Goal: Check status: Check status

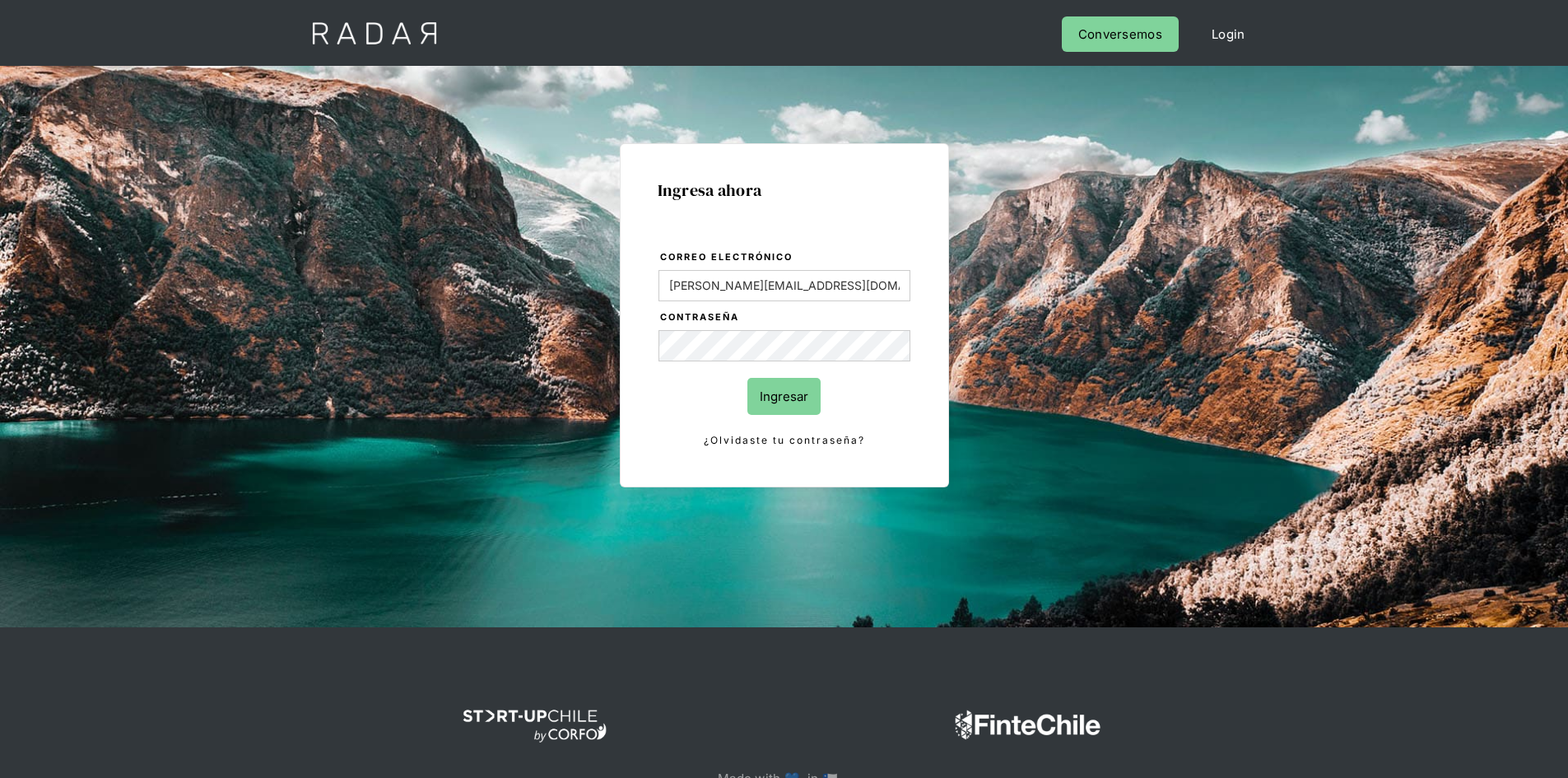
click at [760, 407] on input "Ingresar" at bounding box center [784, 396] width 73 height 37
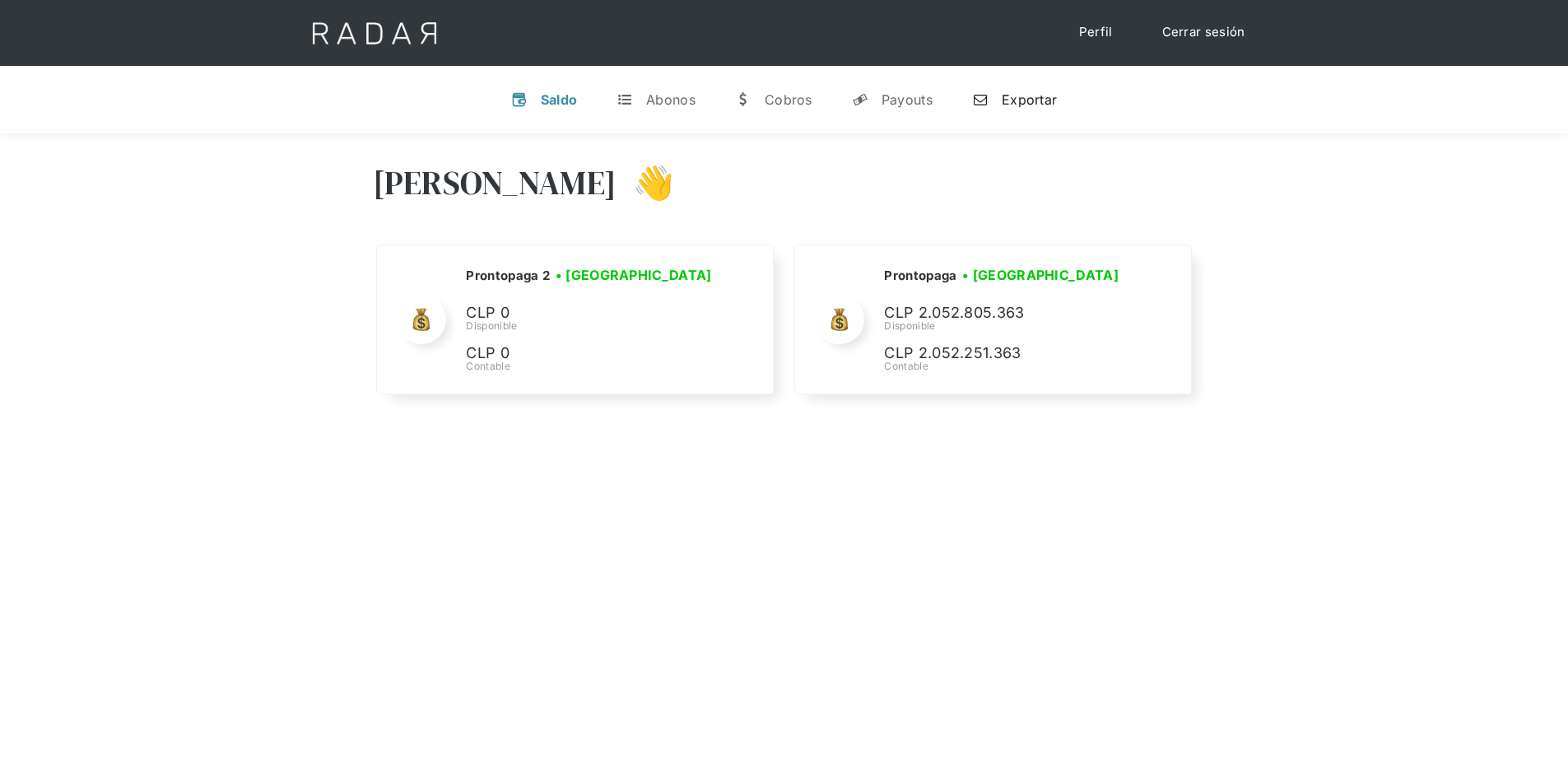
click at [1007, 102] on div "Exportar" at bounding box center [1029, 99] width 56 height 16
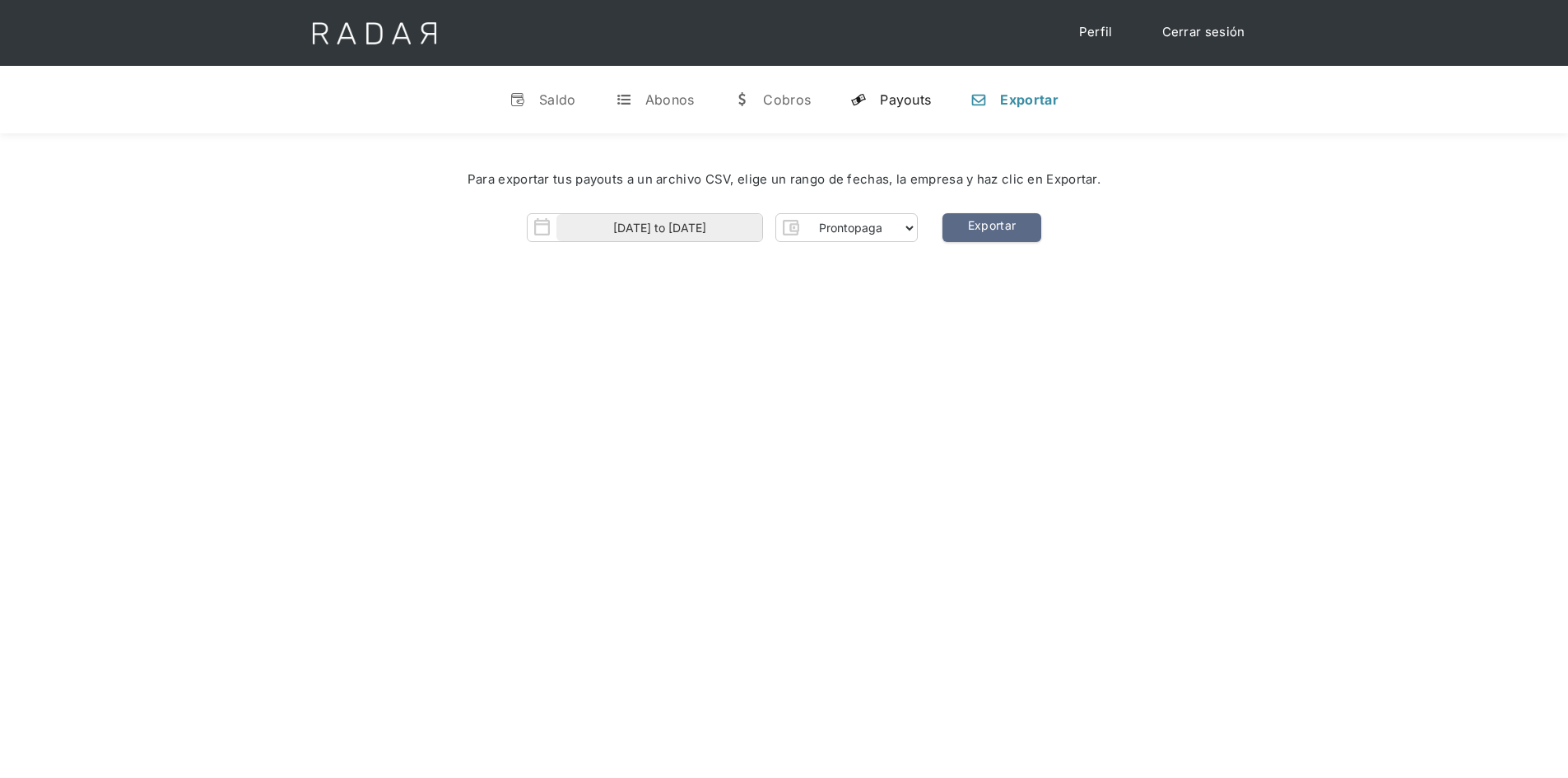
click at [893, 98] on div "Payouts" at bounding box center [905, 99] width 51 height 16
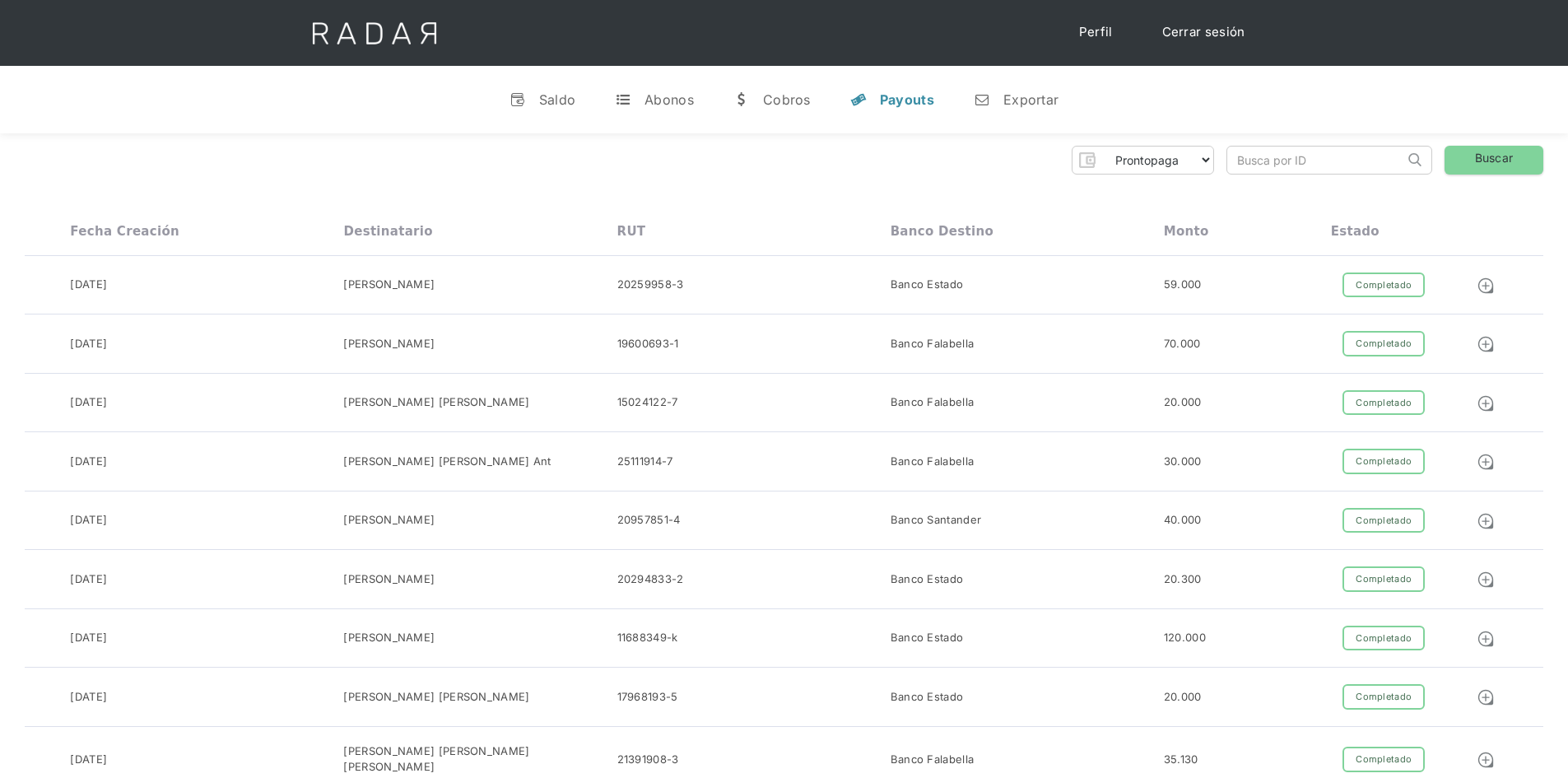
click at [1274, 156] on input "search" at bounding box center [1316, 160] width 177 height 27
paste input "98f3a303-dd7d-478d-aff3-5a7ec5d2e386"
type input "98f3a303-dd7d-478d-aff3-5a7ec5d2e386"
click at [1465, 161] on link "Buscar" at bounding box center [1494, 160] width 99 height 29
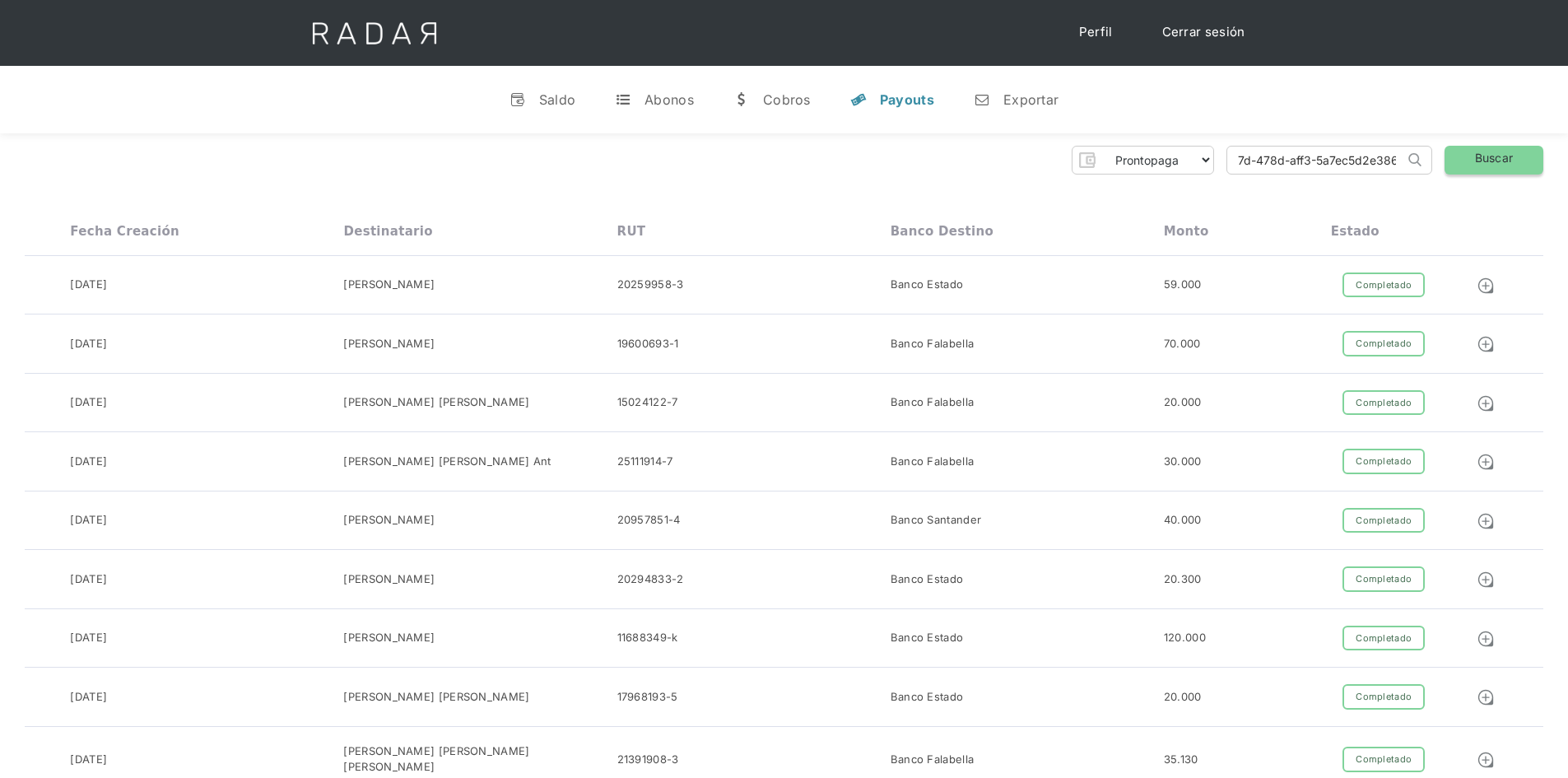
scroll to position [0, 0]
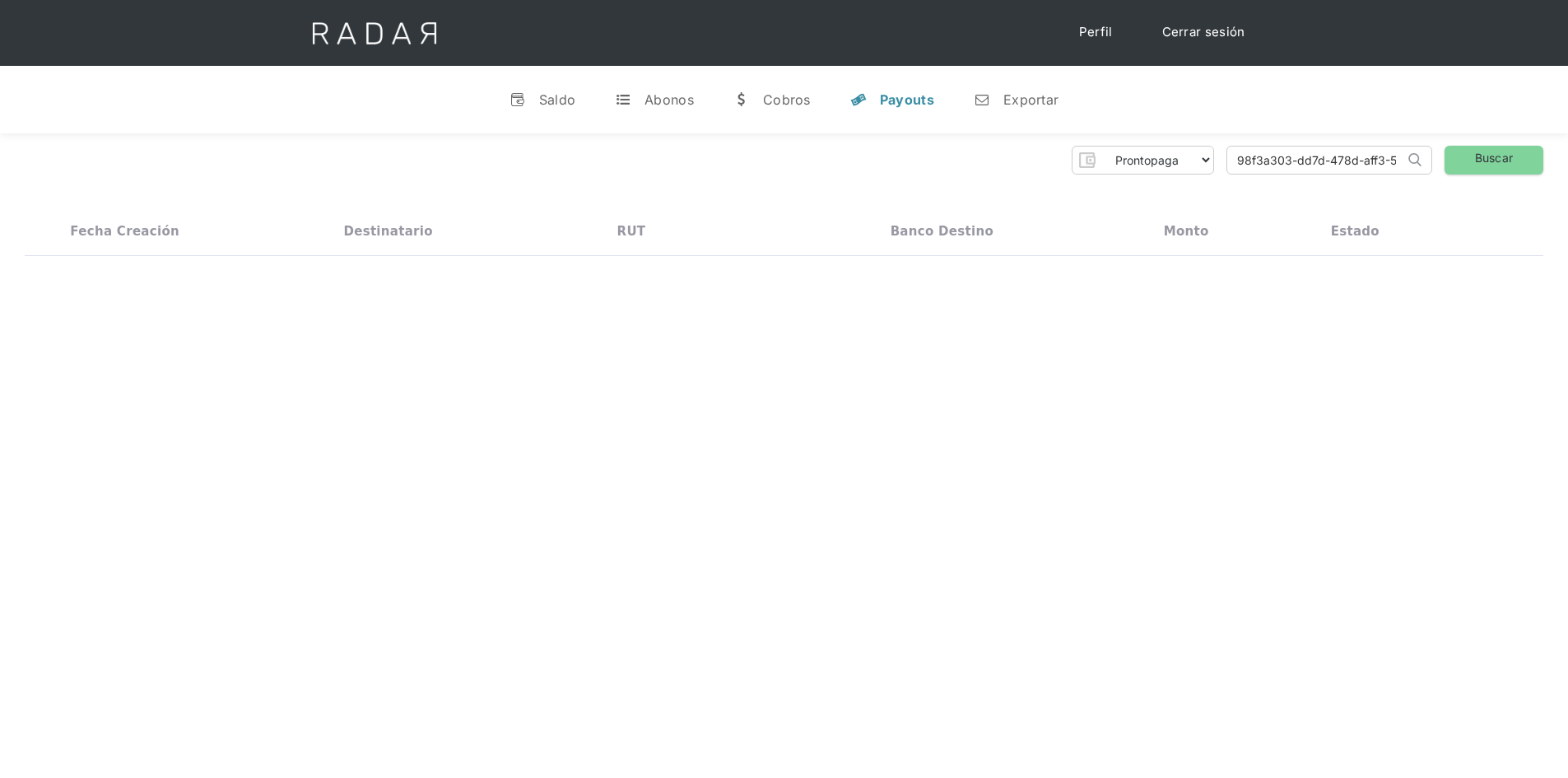
click at [1237, 160] on input "98f3a303-dd7d-478d-aff3-5a7ec5d2e386" at bounding box center [1316, 160] width 177 height 27
click at [1492, 164] on link "Buscar" at bounding box center [1494, 160] width 99 height 29
click at [1336, 166] on input "98f3a303-dd7d-478d-aff3-5a7ec5d2e386" at bounding box center [1316, 160] width 177 height 27
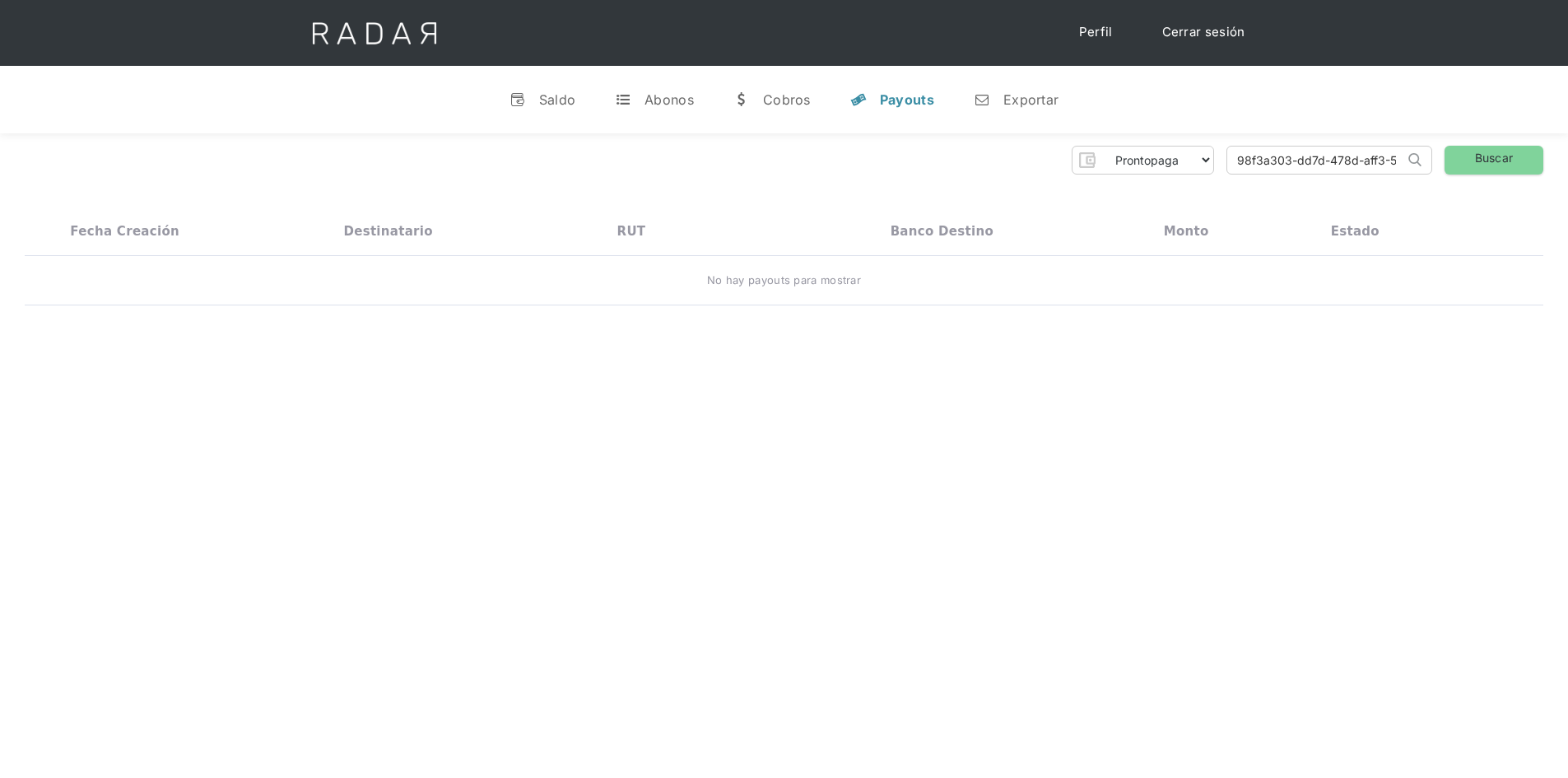
scroll to position [0, 74]
click at [1238, 159] on input "98f3a303-dd7d-478d-aff3-5a7ec5d2e386" at bounding box center [1316, 160] width 177 height 27
click at [1237, 160] on input "98f3a303-dd7d-478d-aff3-5a7ec5d2e386" at bounding box center [1316, 160] width 177 height 27
click at [1502, 154] on link "Buscar" at bounding box center [1494, 160] width 99 height 29
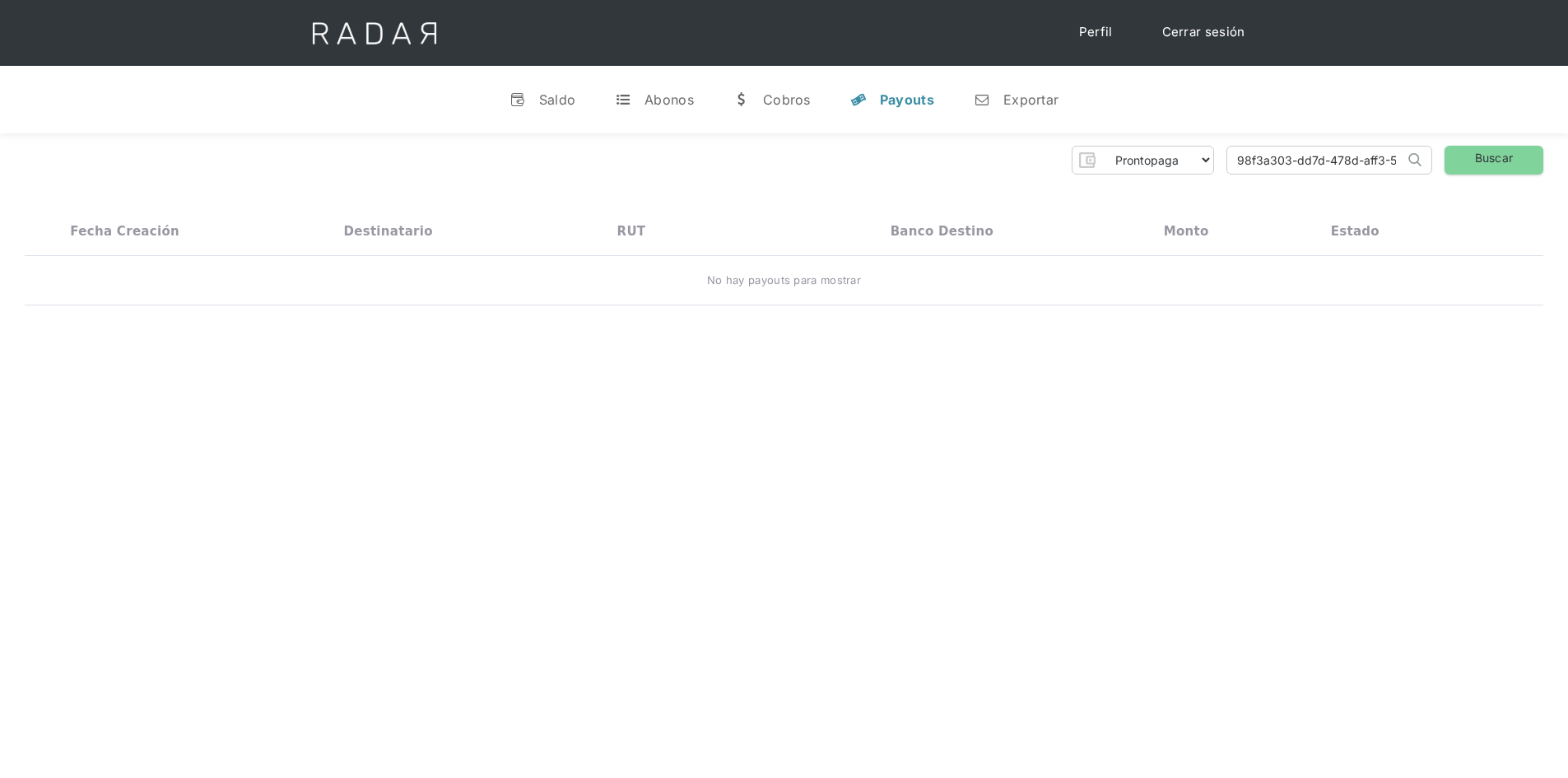
click at [1201, 34] on link "Cerrar sesión" at bounding box center [1204, 32] width 116 height 32
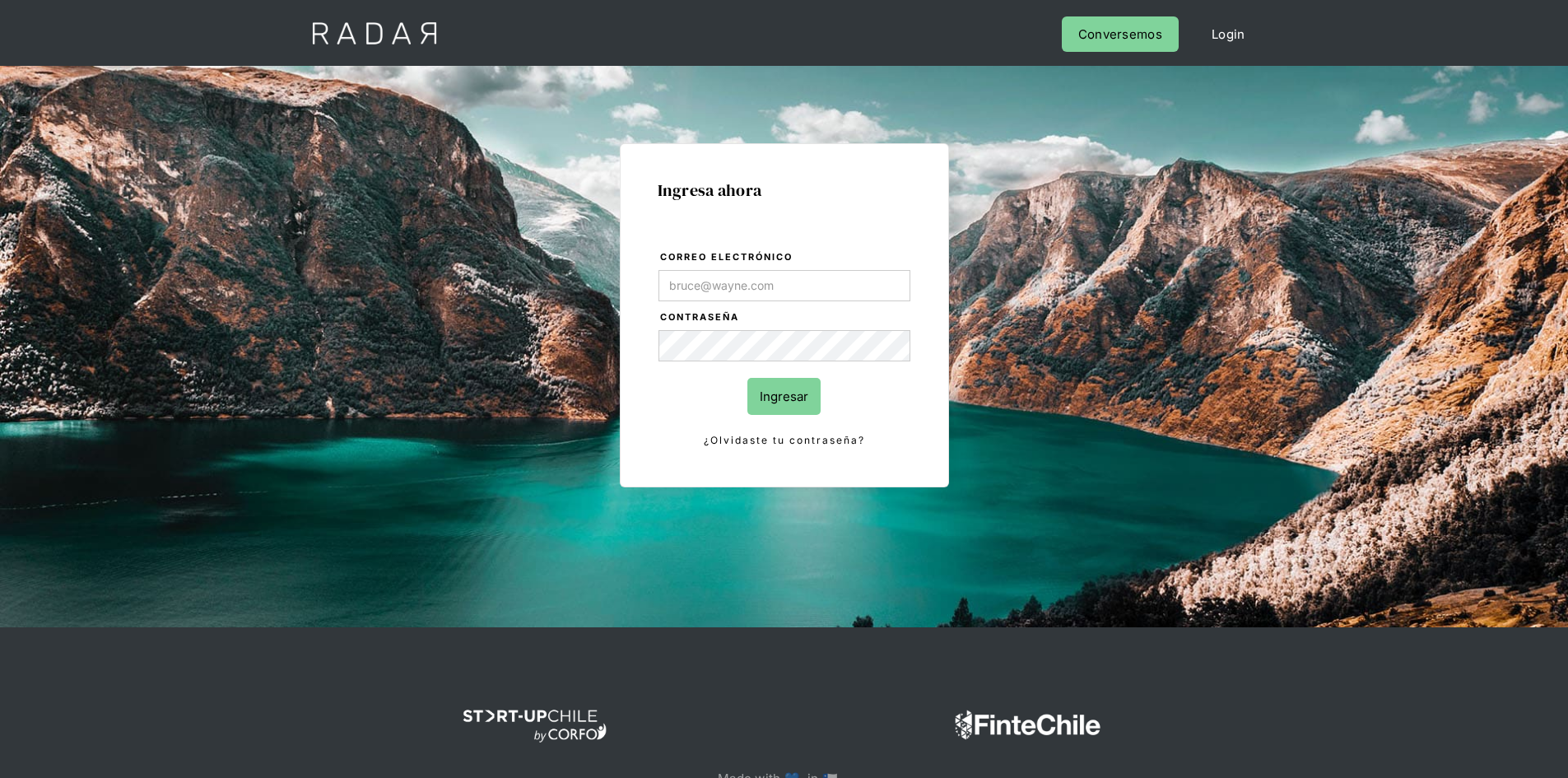
type input "jose.chacon@prontopaga.com"
